Goal: Book appointment/travel/reservation

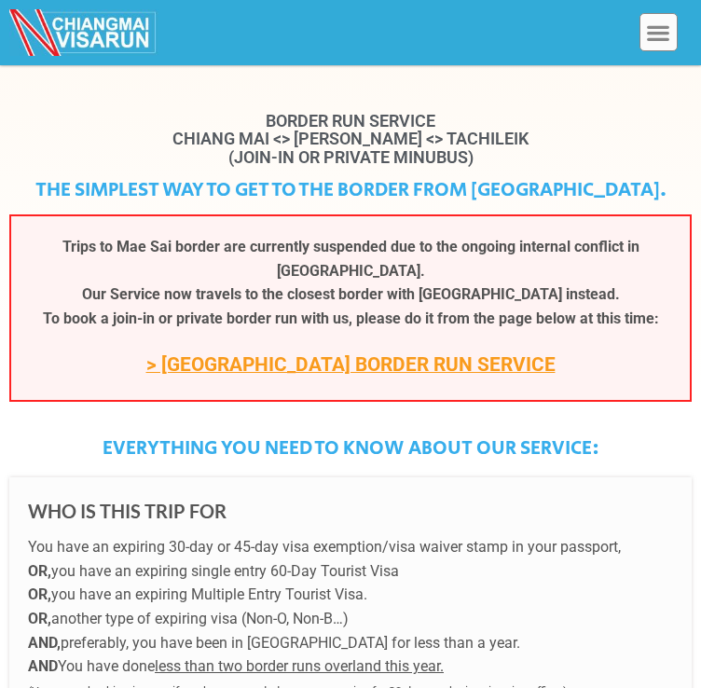
click at [249, 376] on link "> [GEOGRAPHIC_DATA] BORDER RUN SERVICE" at bounding box center [350, 364] width 409 height 22
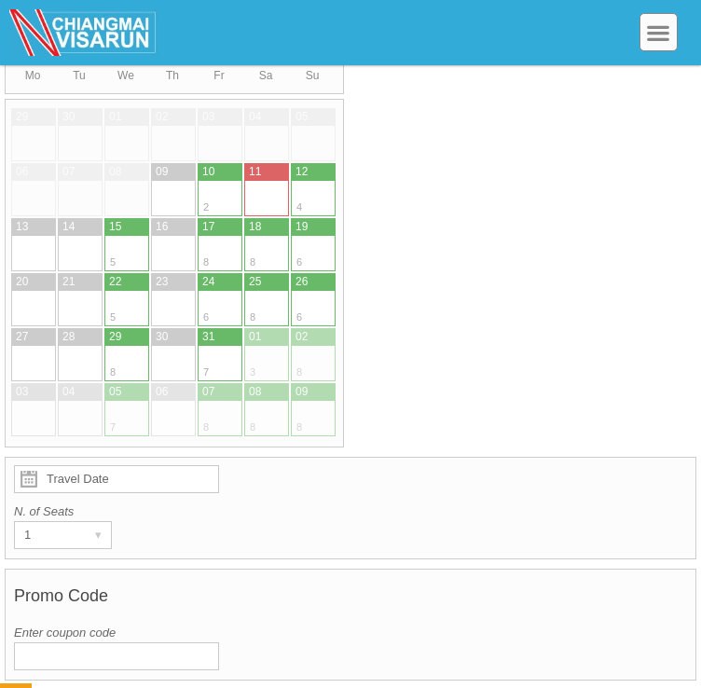
scroll to position [440, 0]
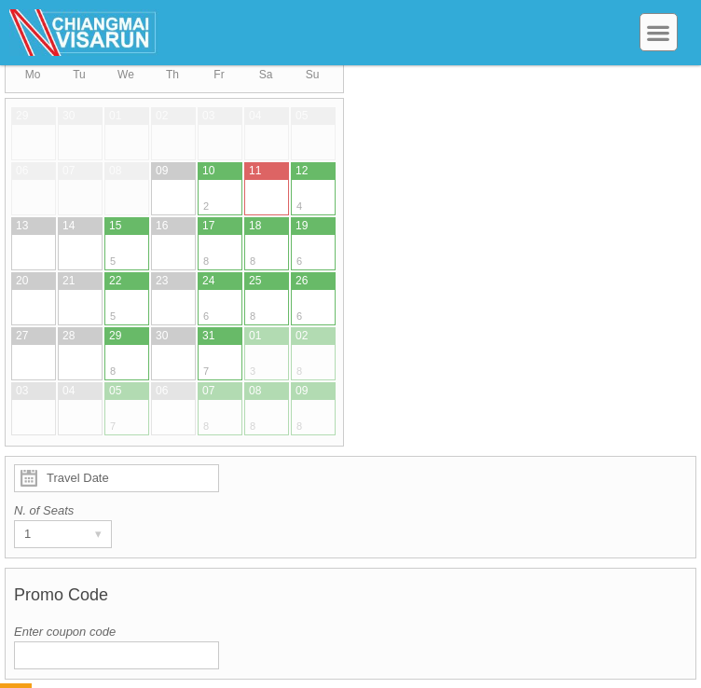
click at [118, 270] on div at bounding box center [115, 252] width 22 height 35
type input "15 October 2025"
radio input "true"
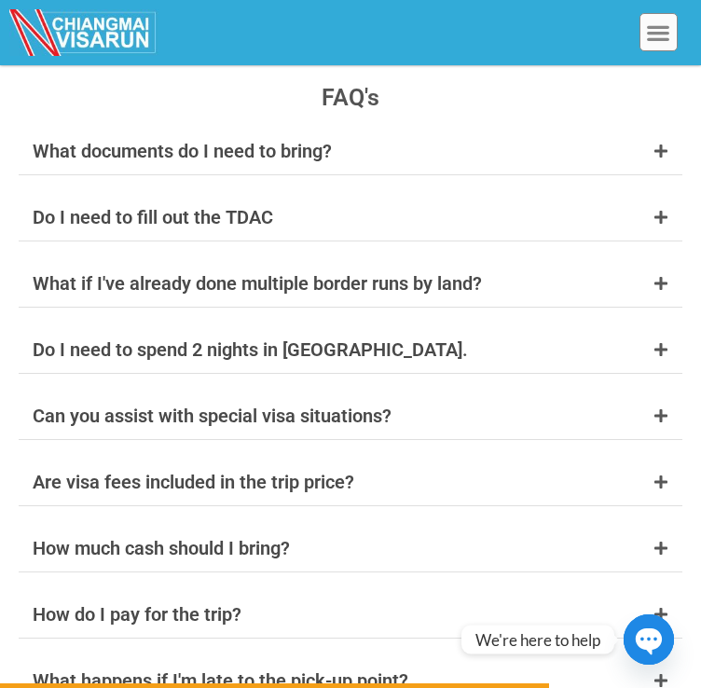
scroll to position [7902, 0]
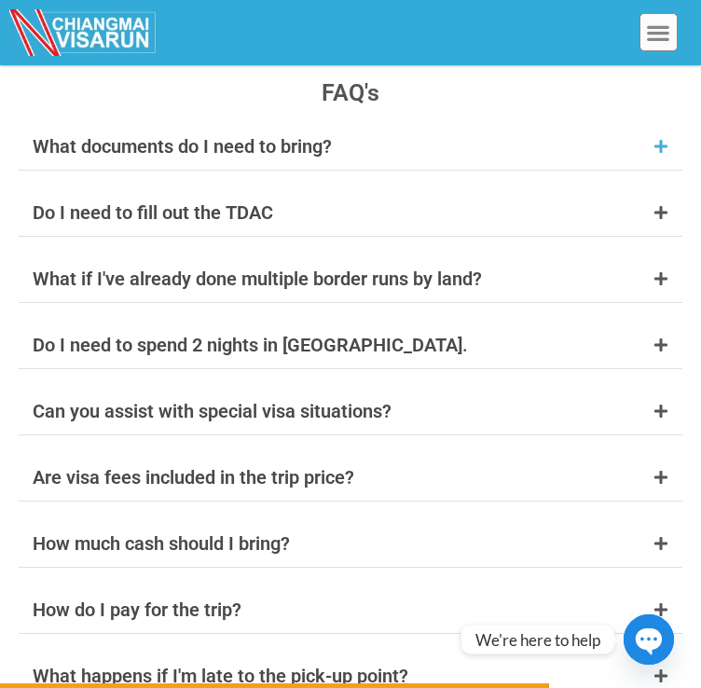
click at [199, 137] on div "What documents do I need to bring?" at bounding box center [182, 146] width 299 height 19
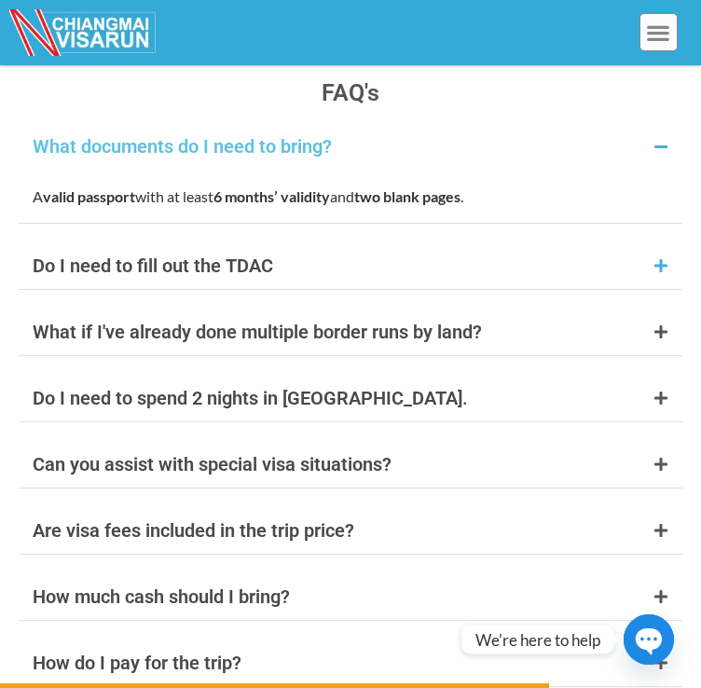
click at [173, 269] on div "Do I need to fill out the TDAC" at bounding box center [153, 265] width 240 height 19
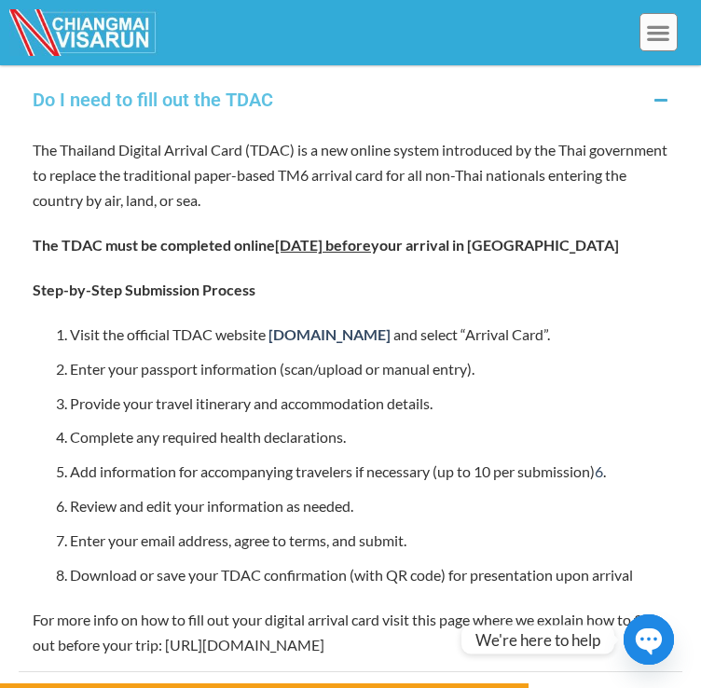
scroll to position [8015, 0]
